Goal: Find specific page/section: Find specific page/section

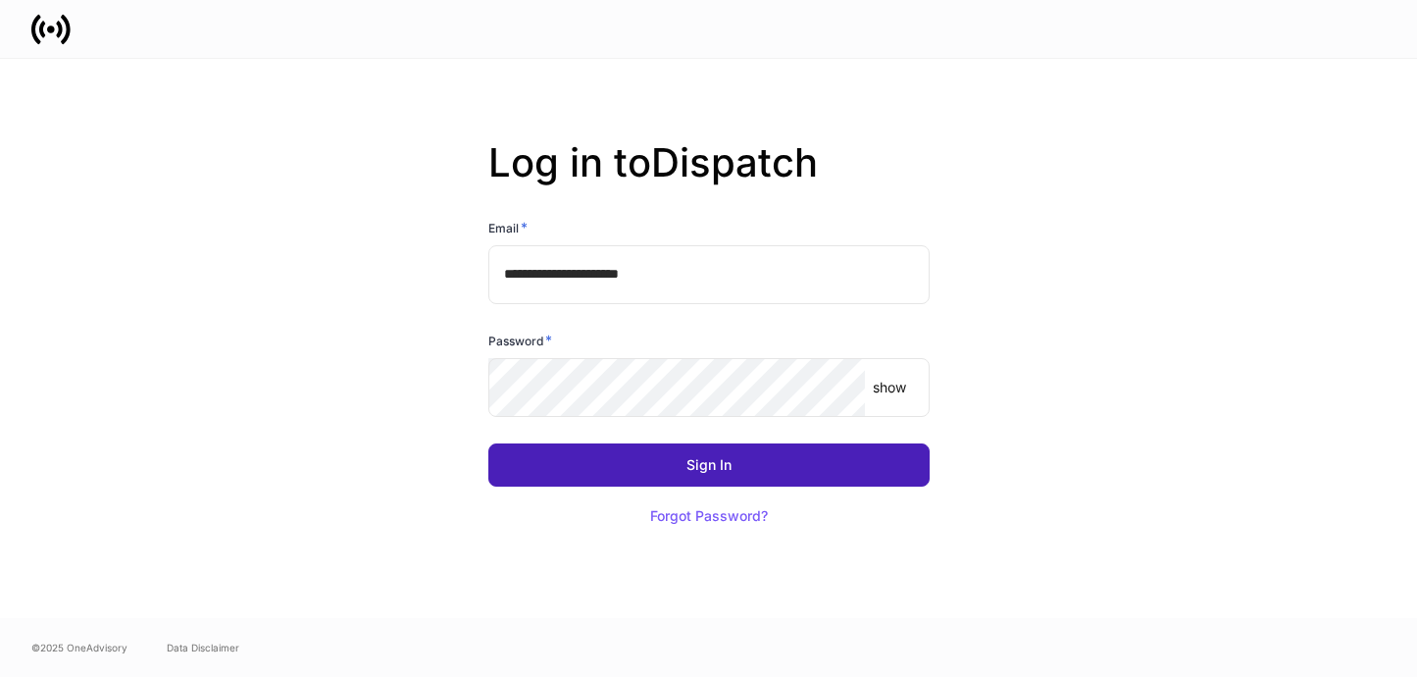
click at [769, 475] on button "Sign In" at bounding box center [708, 464] width 441 height 43
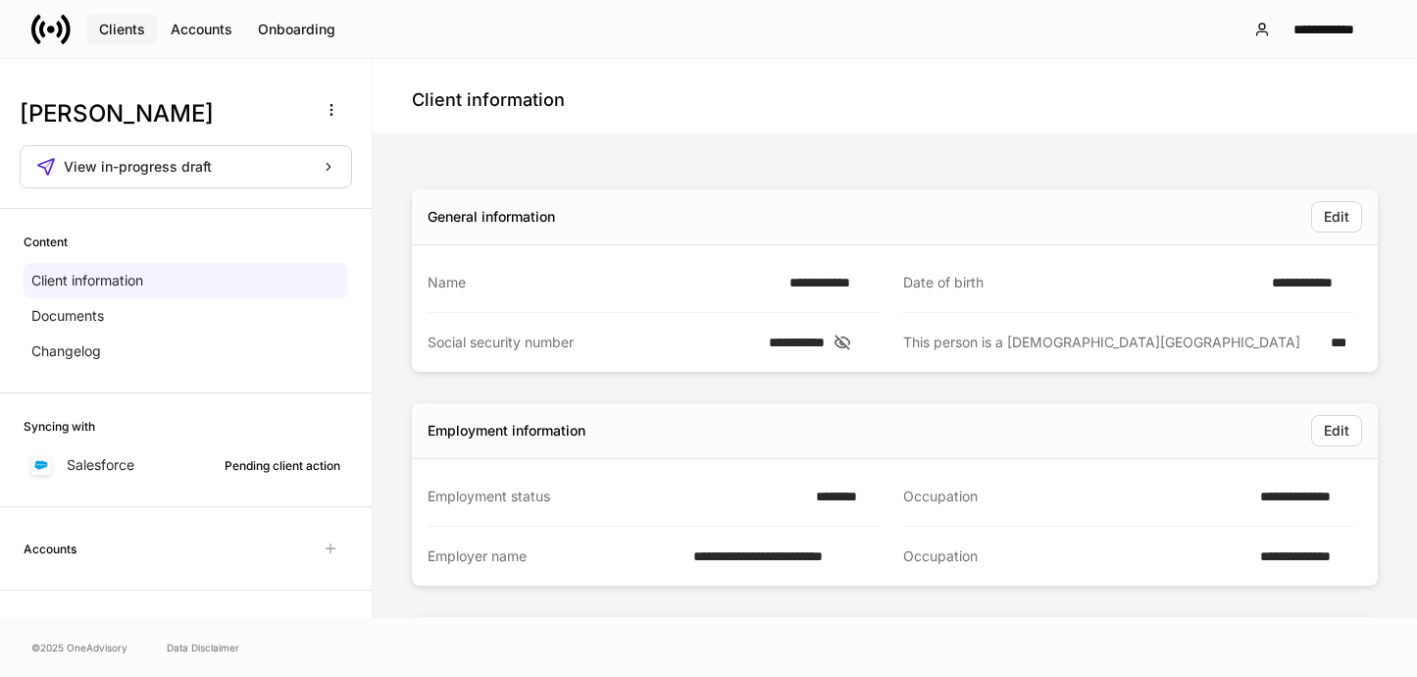
click at [143, 30] on div "Clients" at bounding box center [122, 30] width 46 height 14
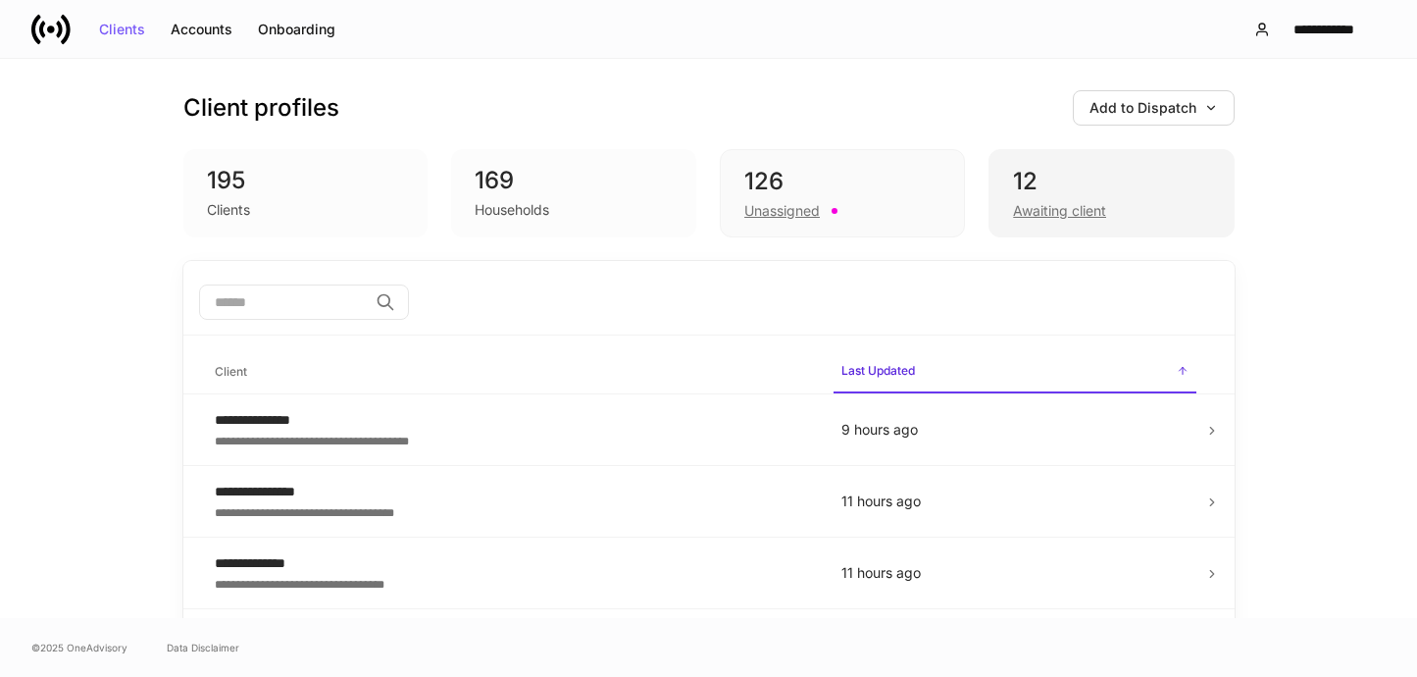
click at [1083, 208] on div "Awaiting client" at bounding box center [1059, 211] width 93 height 20
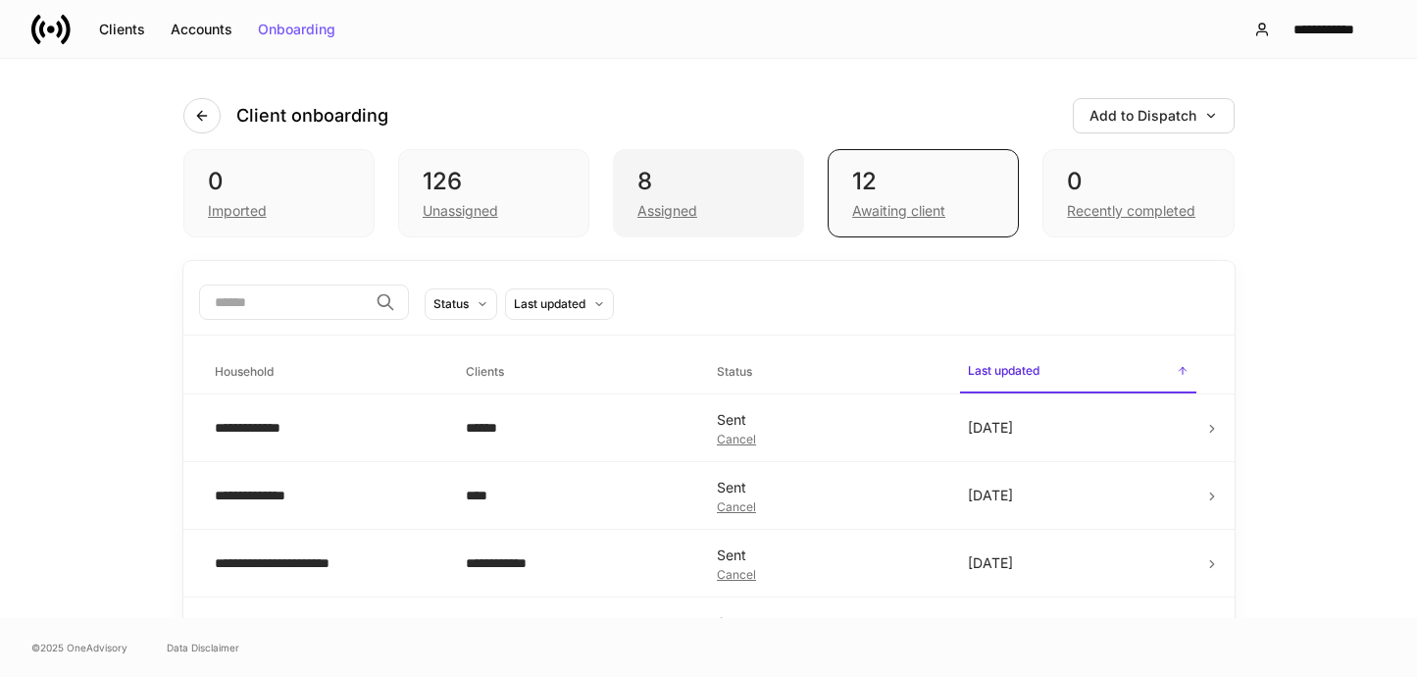
click at [675, 220] on div "Assigned" at bounding box center [668, 211] width 60 height 20
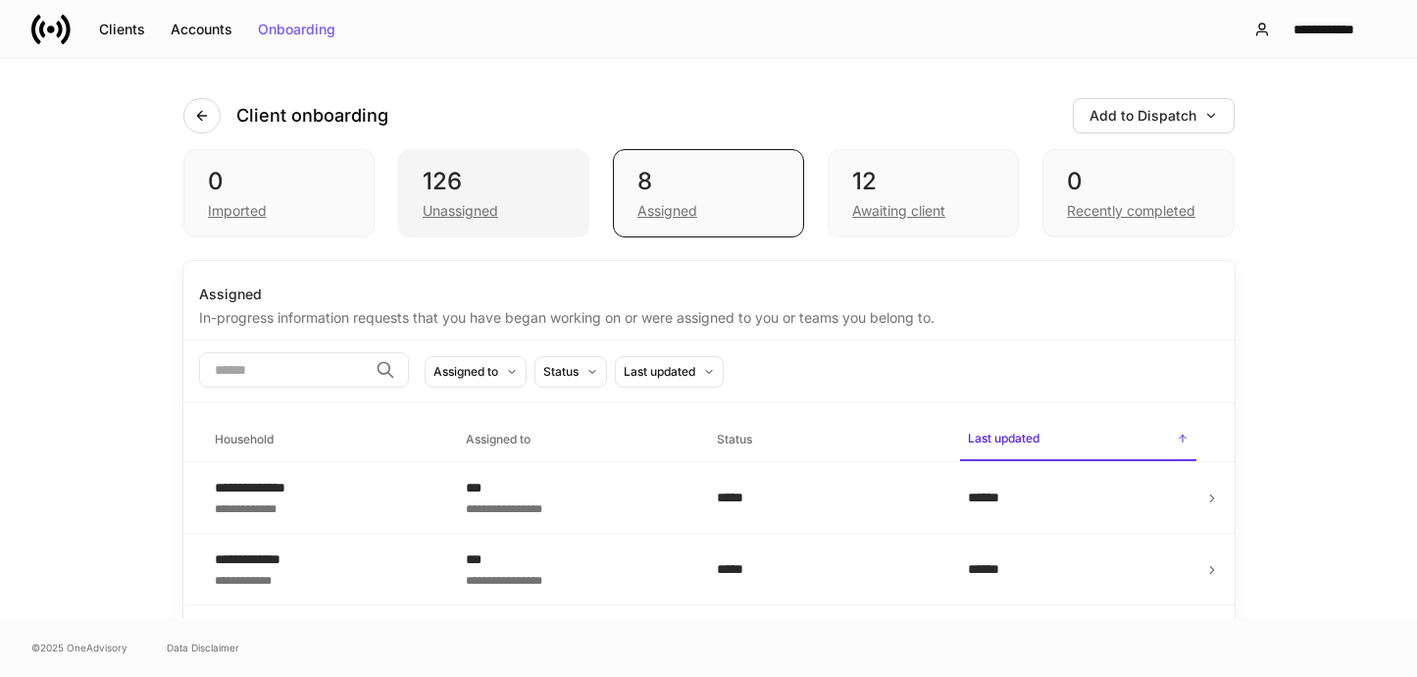
click at [485, 207] on div "Unassigned" at bounding box center [461, 211] width 76 height 20
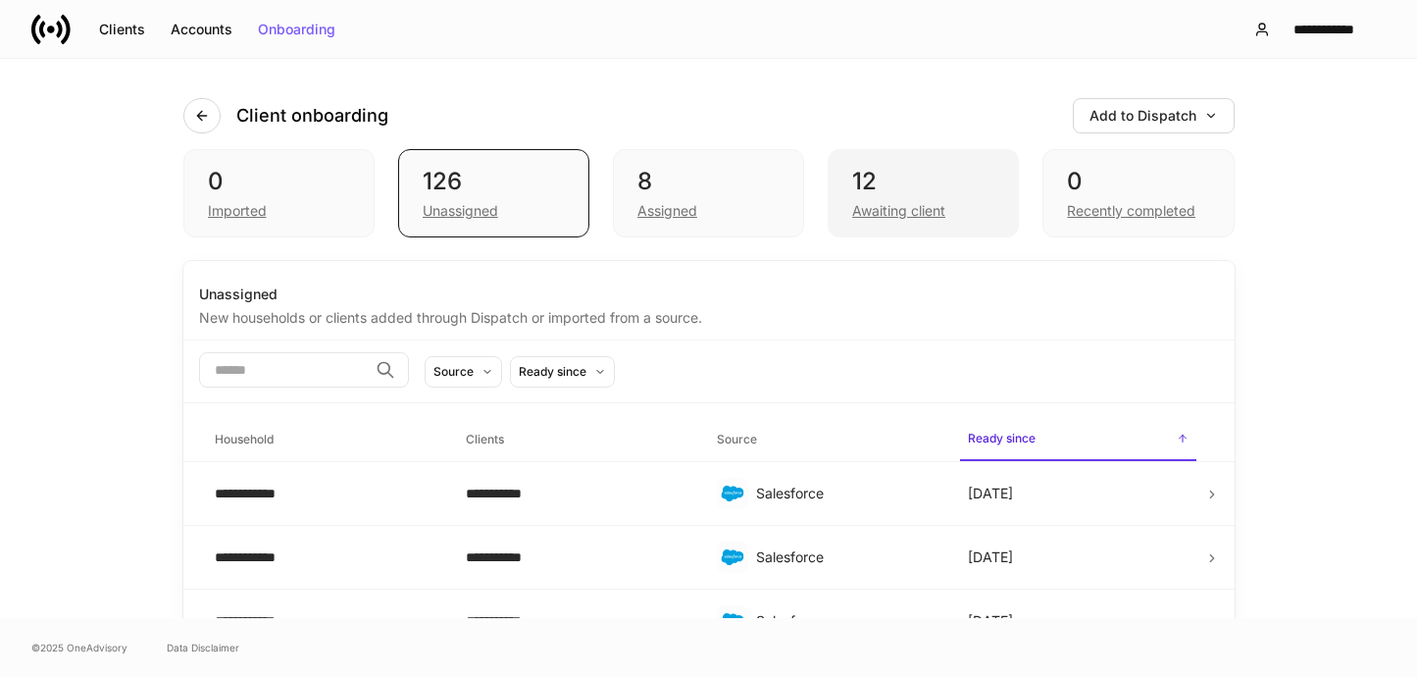
click at [964, 202] on div "Awaiting client" at bounding box center [923, 209] width 142 height 24
